Goal: Task Accomplishment & Management: Use online tool/utility

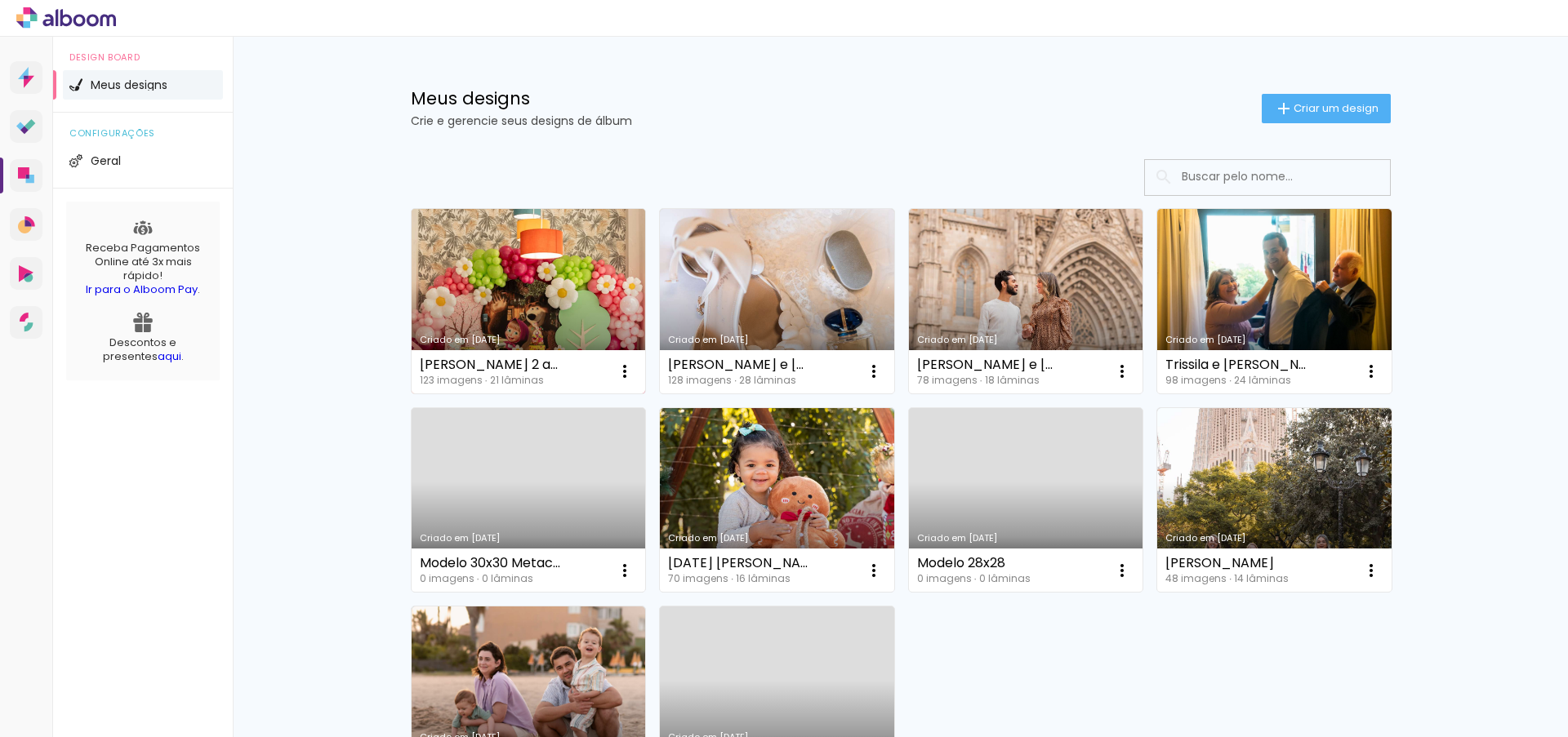
click at [497, 298] on link "Criado em [DATE]" at bounding box center [528, 301] width 235 height 184
